Goal: Navigation & Orientation: Find specific page/section

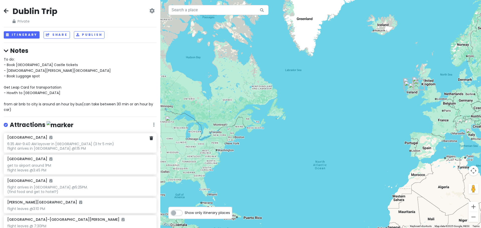
scroll to position [25, 0]
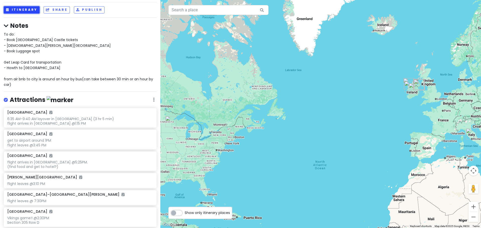
click at [16, 10] on button "Itinerary" at bounding box center [22, 9] width 36 height 7
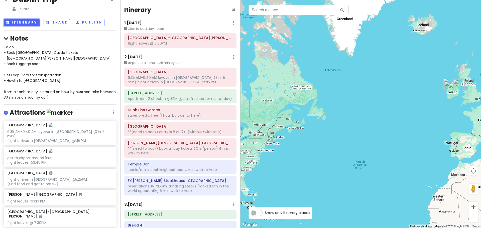
scroll to position [0, 0]
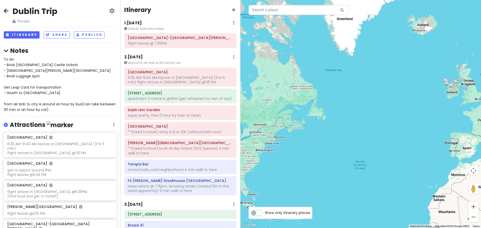
click at [8, 12] on icon at bounding box center [6, 11] width 5 height 4
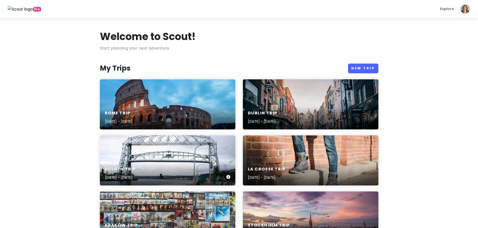
click at [171, 161] on div "Duluth Trip [DATE] - [DATE]" at bounding box center [167, 161] width 135 height 50
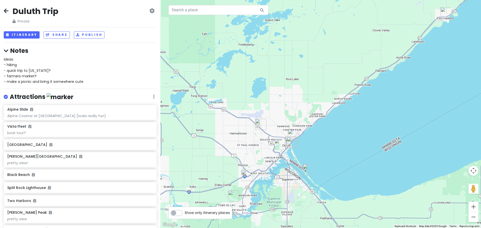
drag, startPoint x: 371, startPoint y: 109, endPoint x: 380, endPoint y: 81, distance: 29.3
click at [383, 81] on div at bounding box center [320, 114] width 321 height 228
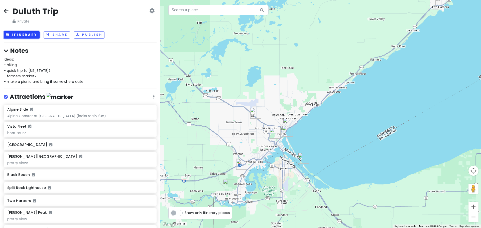
click at [22, 36] on button "Itinerary" at bounding box center [22, 34] width 36 height 7
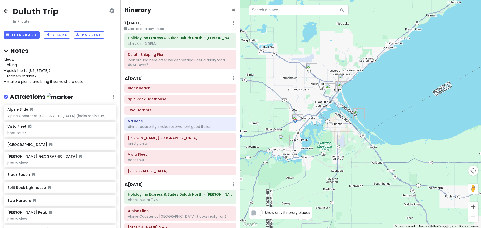
drag, startPoint x: 339, startPoint y: 146, endPoint x: 356, endPoint y: 99, distance: 49.9
click at [356, 99] on div at bounding box center [361, 114] width 241 height 228
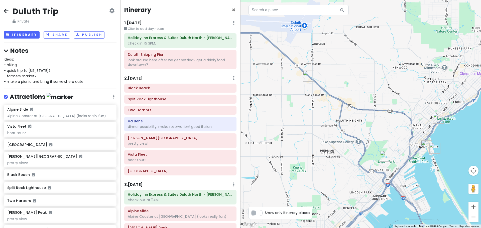
drag, startPoint x: 325, startPoint y: 73, endPoint x: 390, endPoint y: 124, distance: 82.3
click at [390, 124] on div at bounding box center [361, 114] width 241 height 228
click at [308, 74] on img "Holiday Inn Express & Suites Duluth North - Miller Hill by IHG" at bounding box center [308, 76] width 11 height 11
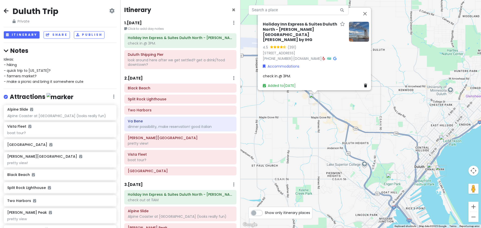
click at [360, 40] on img at bounding box center [359, 32] width 20 height 20
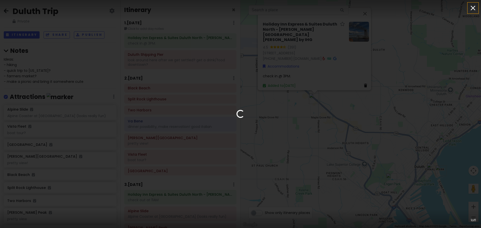
click at [471, 10] on icon "button" at bounding box center [473, 8] width 8 height 8
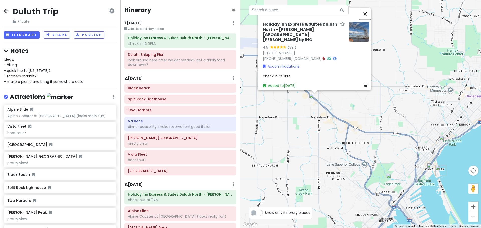
click at [368, 20] on button "Close" at bounding box center [365, 14] width 12 height 12
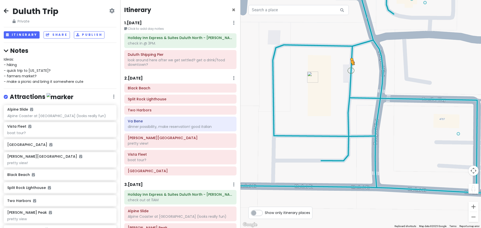
drag, startPoint x: 474, startPoint y: 190, endPoint x: 351, endPoint y: 70, distance: 172.1
click at [351, 70] on div "To activate drag with keyboard, press Alt + Enter. Once in keyboard drag state,…" at bounding box center [361, 114] width 241 height 228
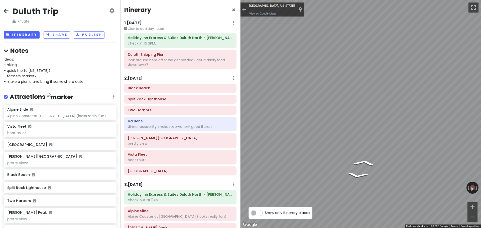
click at [481, 107] on html "Duluth Trip Private Change Dates Make a Copy Delete Trip Give Feedback 💡 Suppor…" at bounding box center [240, 114] width 481 height 228
click at [481, 195] on html "Duluth Trip Private Change Dates Make a Copy Delete Trip Give Feedback 💡 Suppor…" at bounding box center [240, 114] width 481 height 228
click at [204, 160] on div "[GEOGRAPHIC_DATA] [GEOGRAPHIC_DATA] [GEOGRAPHIC_DATA] Va Bene dinner possibilit…" at bounding box center [181, 131] width 120 height 94
click at [481, 107] on html "Duluth Trip Private Change Dates Make a Copy Delete Trip Give Feedback 💡 Suppor…" at bounding box center [240, 114] width 481 height 228
click at [481, 108] on html "Duluth Trip Private Change Dates Make a Copy Delete Trip Give Feedback 💡 Suppor…" at bounding box center [240, 114] width 481 height 228
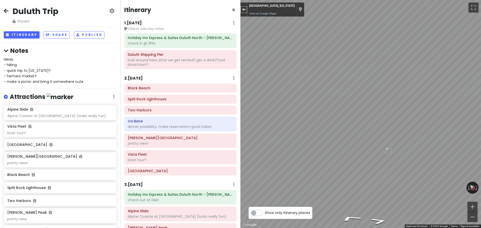
click at [246, 10] on button "Exit the Street View" at bounding box center [244, 9] width 7 height 7
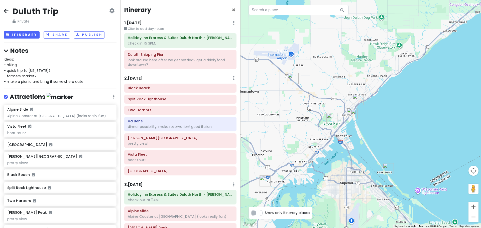
drag, startPoint x: 403, startPoint y: 147, endPoint x: 335, endPoint y: 123, distance: 71.3
click at [335, 123] on img "Enger Tower" at bounding box center [332, 118] width 11 height 11
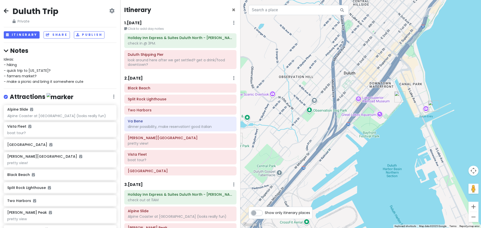
drag, startPoint x: 382, startPoint y: 136, endPoint x: 326, endPoint y: 135, distance: 55.2
click at [326, 135] on div "Loading..." at bounding box center [361, 114] width 241 height 228
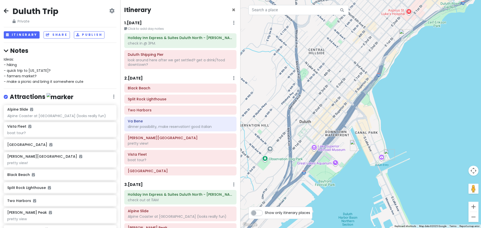
drag, startPoint x: 385, startPoint y: 121, endPoint x: 341, endPoint y: 170, distance: 65.7
click at [341, 170] on div "Loading..." at bounding box center [361, 114] width 241 height 228
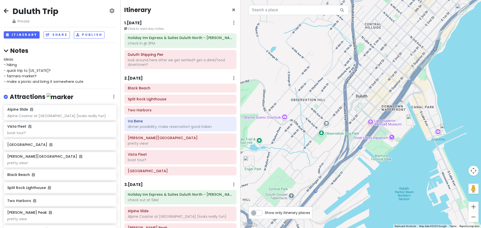
drag, startPoint x: 307, startPoint y: 137, endPoint x: 364, endPoint y: 111, distance: 63.3
click at [364, 111] on div "Loading..." at bounding box center [361, 114] width 241 height 228
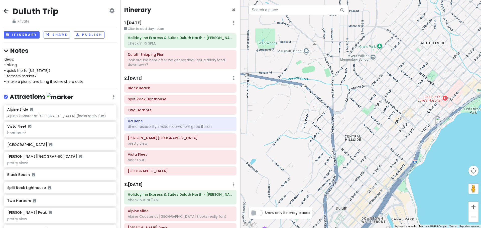
drag, startPoint x: 341, startPoint y: 52, endPoint x: 316, endPoint y: 161, distance: 112.3
click at [320, 164] on div "Loading..." at bounding box center [361, 114] width 241 height 228
click at [165, 94] on div "[GEOGRAPHIC_DATA] [GEOGRAPHIC_DATA] [GEOGRAPHIC_DATA] Va Bene dinner possibilit…" at bounding box center [181, 131] width 120 height 94
click at [168, 86] on h6 "Black Beach" at bounding box center [180, 88] width 105 height 5
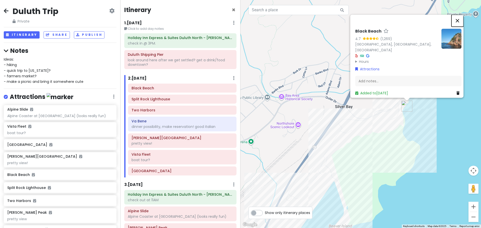
click at [457, 24] on button "Close" at bounding box center [458, 21] width 12 height 12
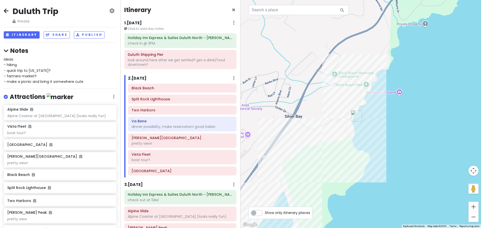
drag, startPoint x: 425, startPoint y: 146, endPoint x: 375, endPoint y: 155, distance: 51.3
click at [375, 155] on div "Loading..." at bounding box center [361, 114] width 241 height 228
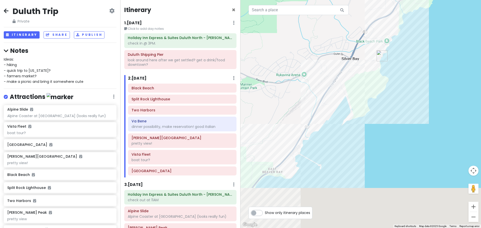
drag, startPoint x: 355, startPoint y: 138, endPoint x: 398, endPoint y: 32, distance: 114.4
click at [398, 32] on div "Loading..." at bounding box center [361, 114] width 241 height 228
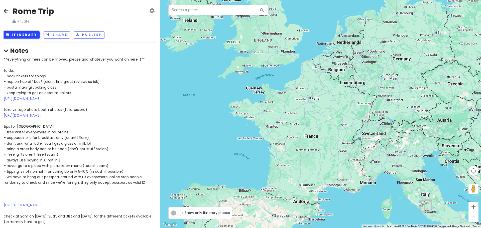
click at [24, 35] on button "Itinerary" at bounding box center [22, 34] width 36 height 7
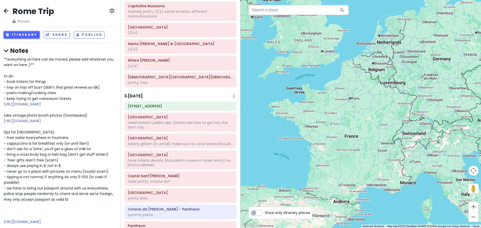
scroll to position [201, 0]
